Goal: Navigation & Orientation: Find specific page/section

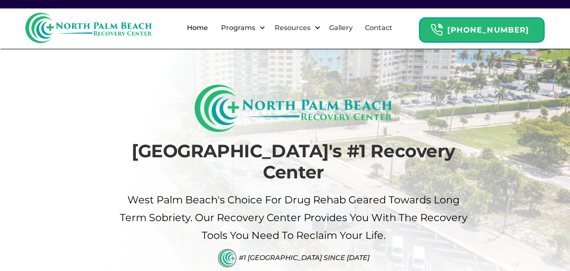
click at [321, 28] on div at bounding box center [317, 27] width 6 height 6
click at [321, 27] on div at bounding box center [317, 27] width 6 height 6
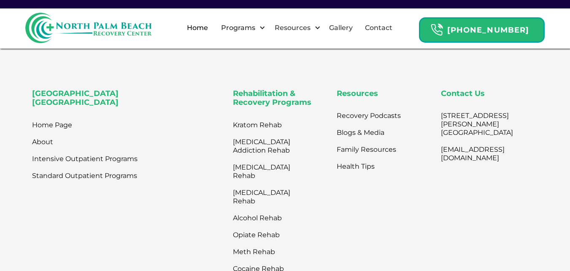
scroll to position [2745, 0]
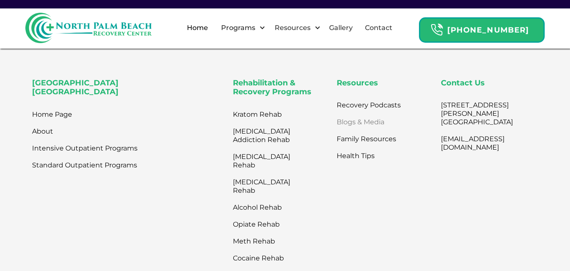
click at [372, 121] on link "Blogs & Media" at bounding box center [361, 122] width 48 height 17
